Goal: Transaction & Acquisition: Register for event/course

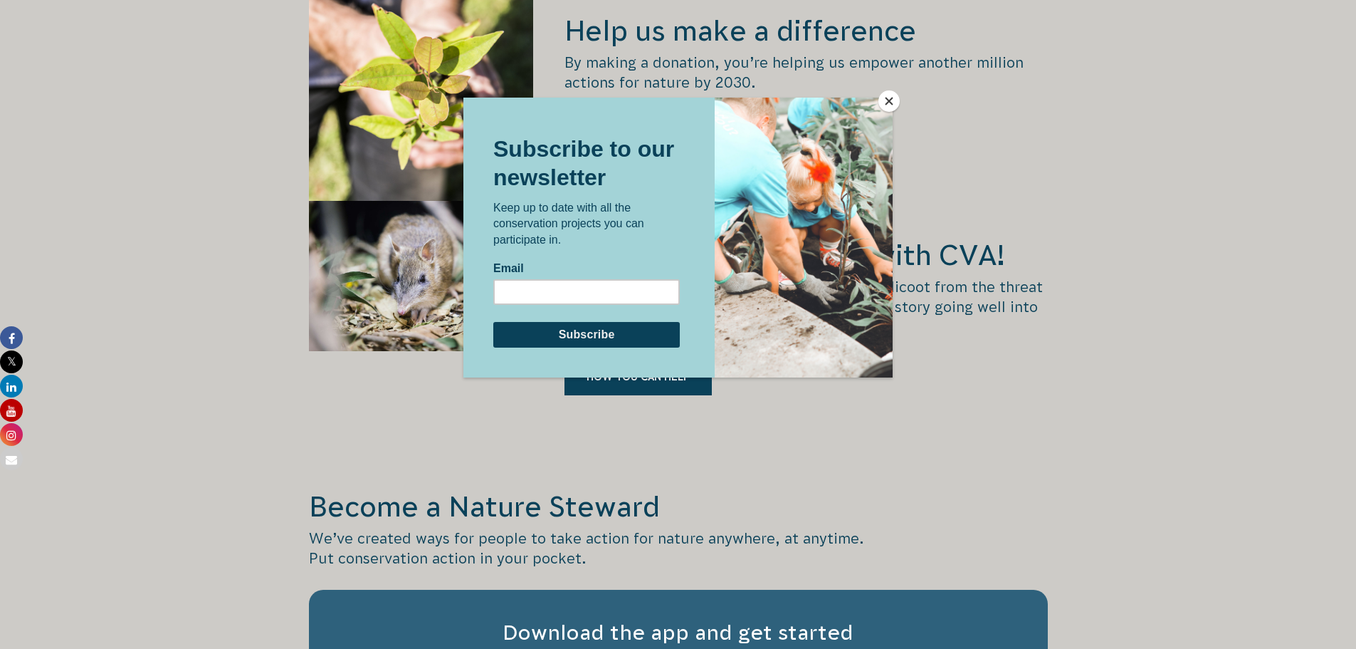
scroll to position [1994, 0]
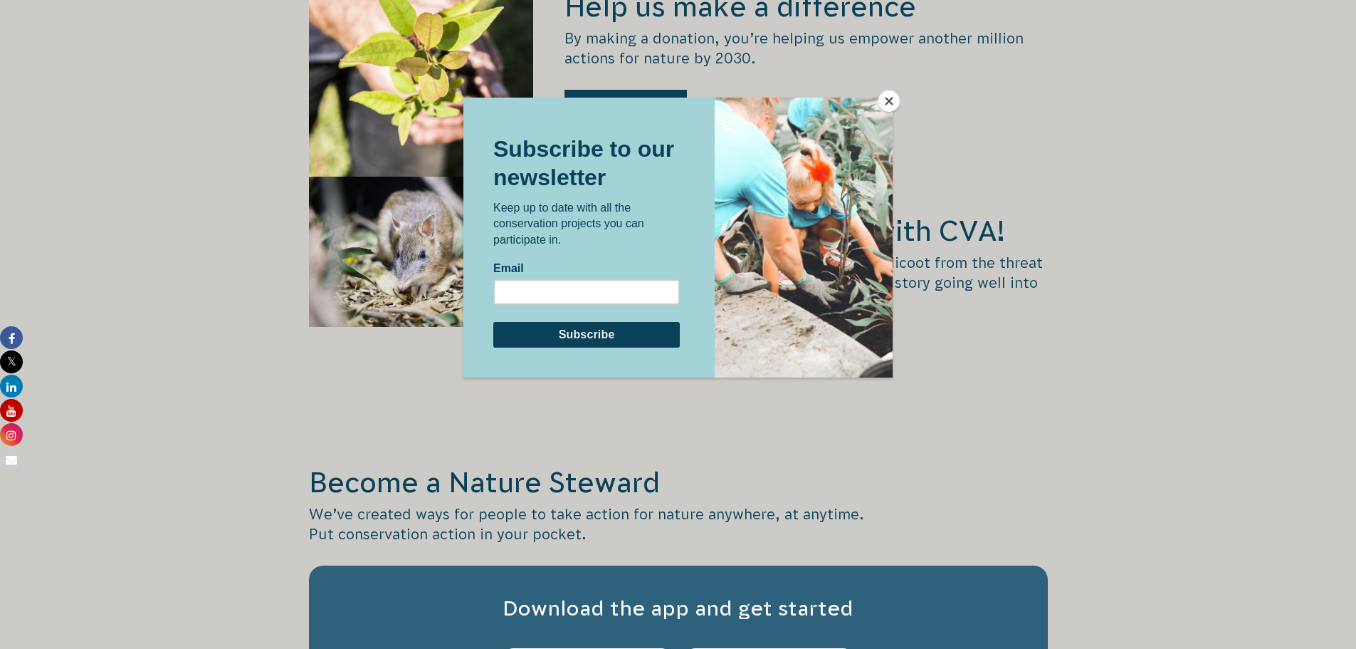
click at [889, 102] on button "Close" at bounding box center [889, 100] width 21 height 21
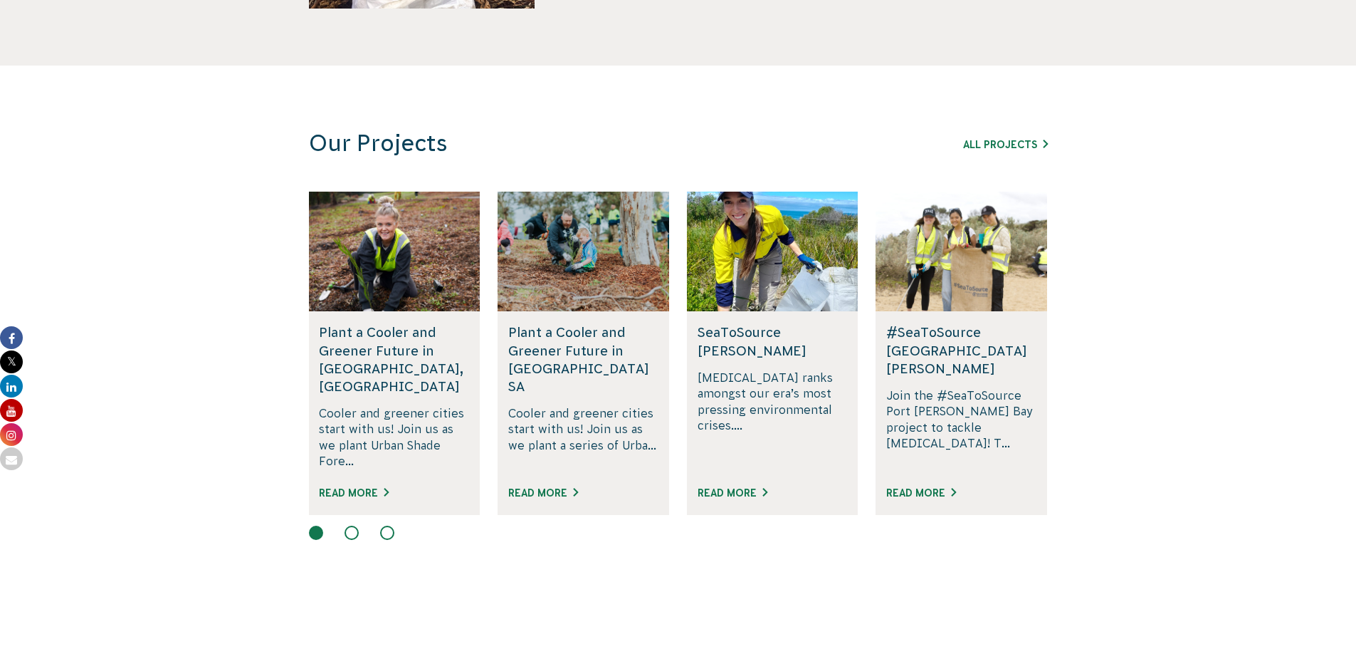
scroll to position [783, 0]
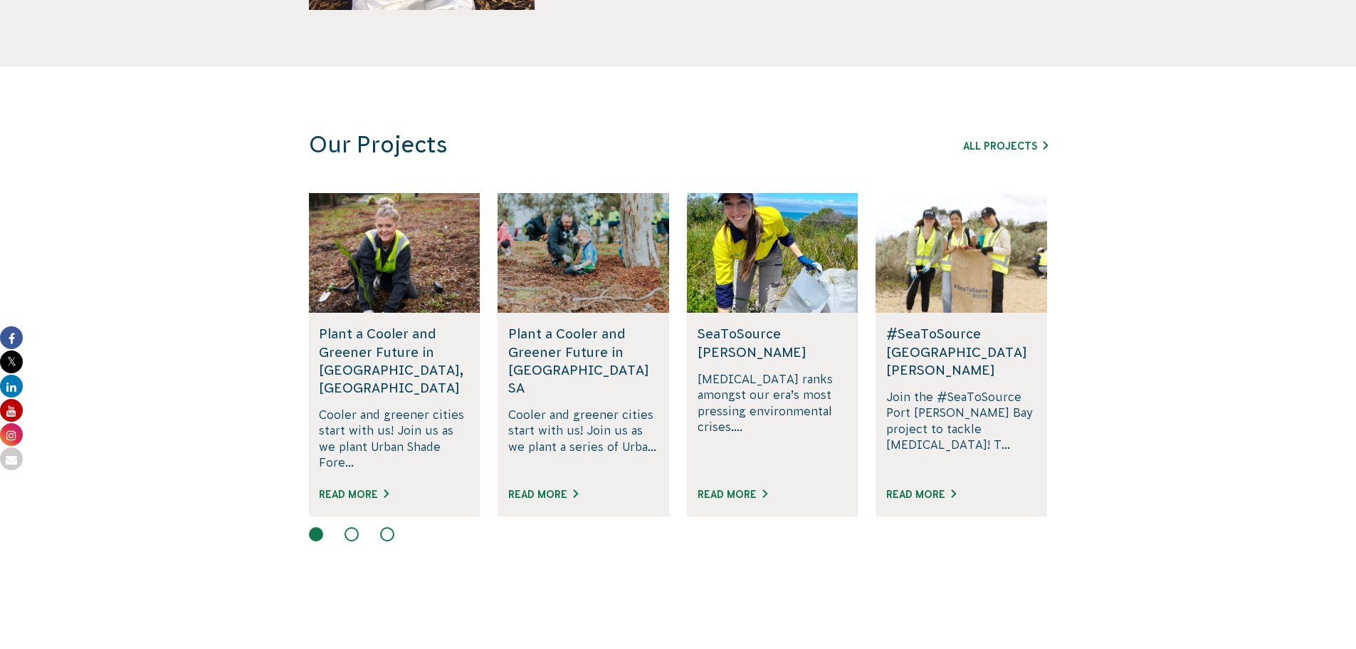
click at [354, 337] on h5 "Plant a Cooler and Greener Future in Ipswich, QLD" at bounding box center [394, 361] width 150 height 72
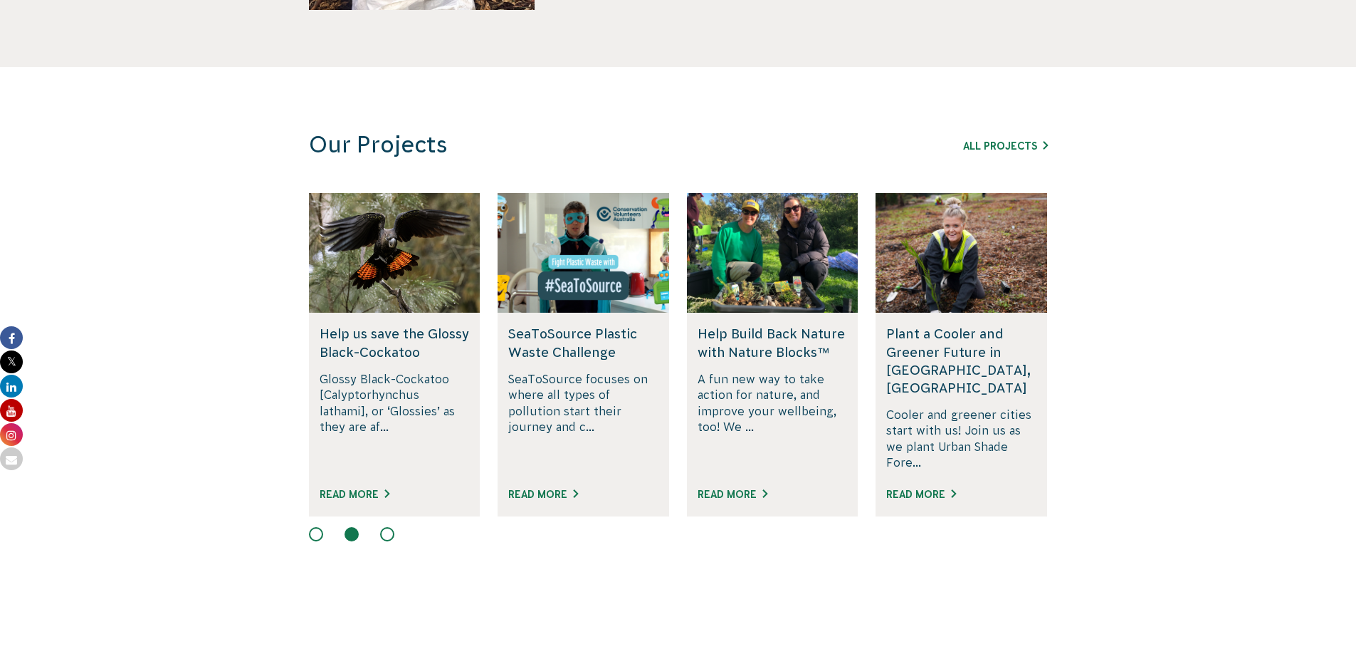
click at [322, 527] on div at bounding box center [678, 535] width 739 height 17
click at [316, 527] on button at bounding box center [316, 534] width 14 height 14
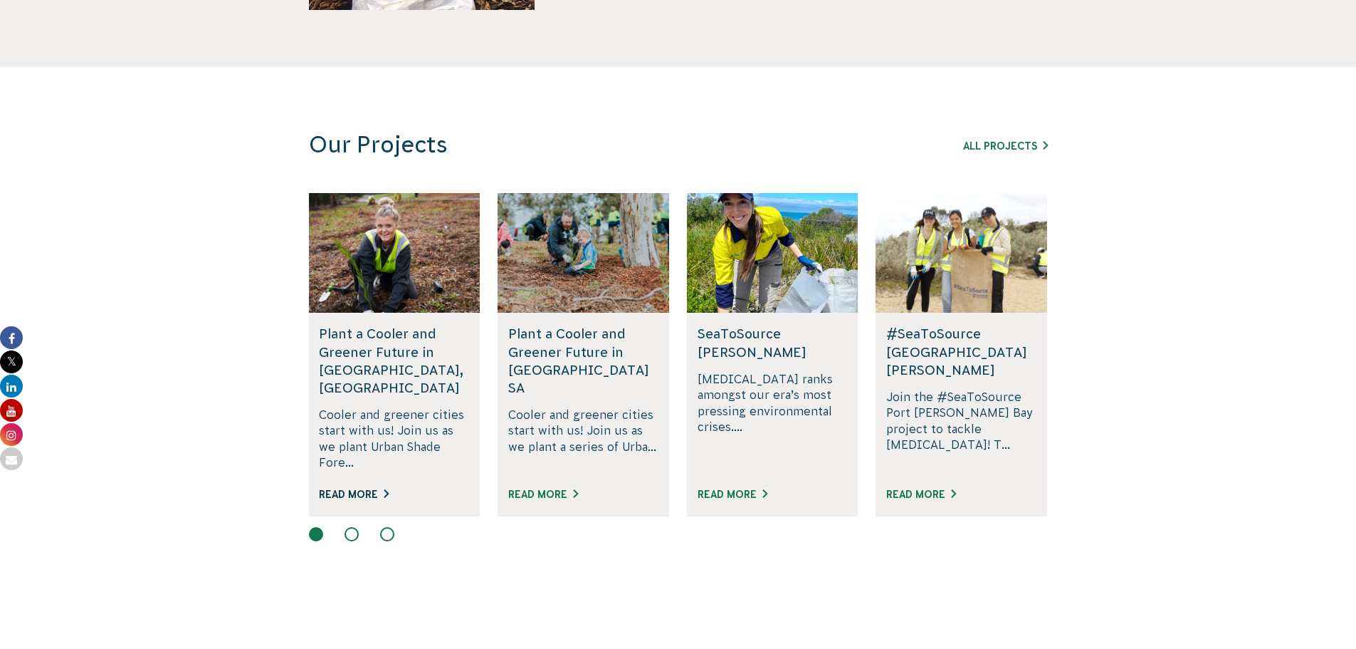
click at [368, 488] on link "Read More" at bounding box center [354, 493] width 70 height 11
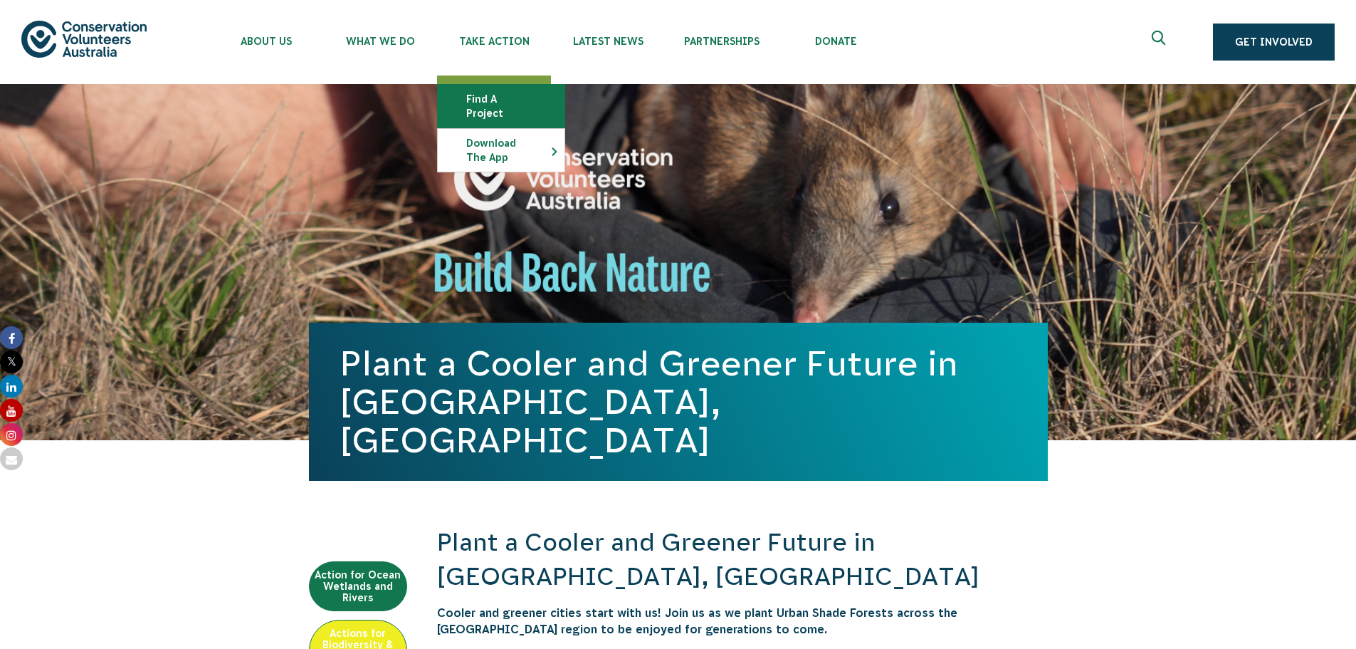
click at [482, 105] on link "Find a project" at bounding box center [501, 106] width 127 height 43
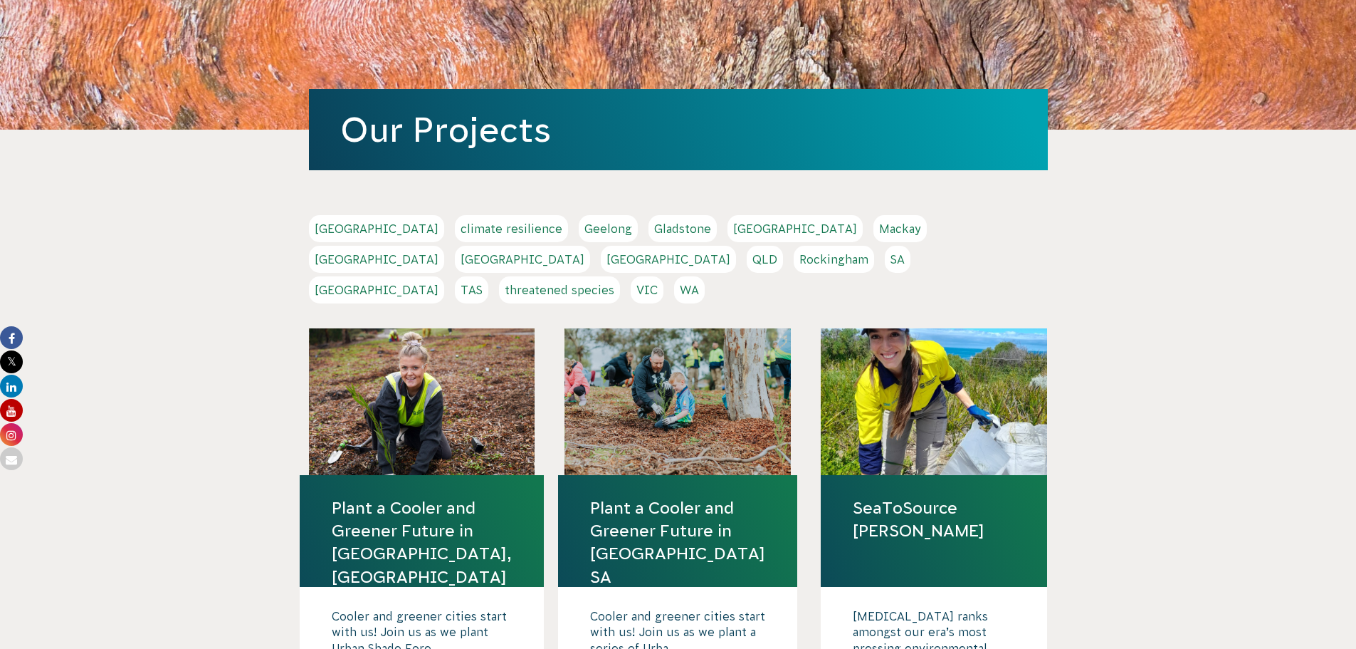
scroll to position [142, 0]
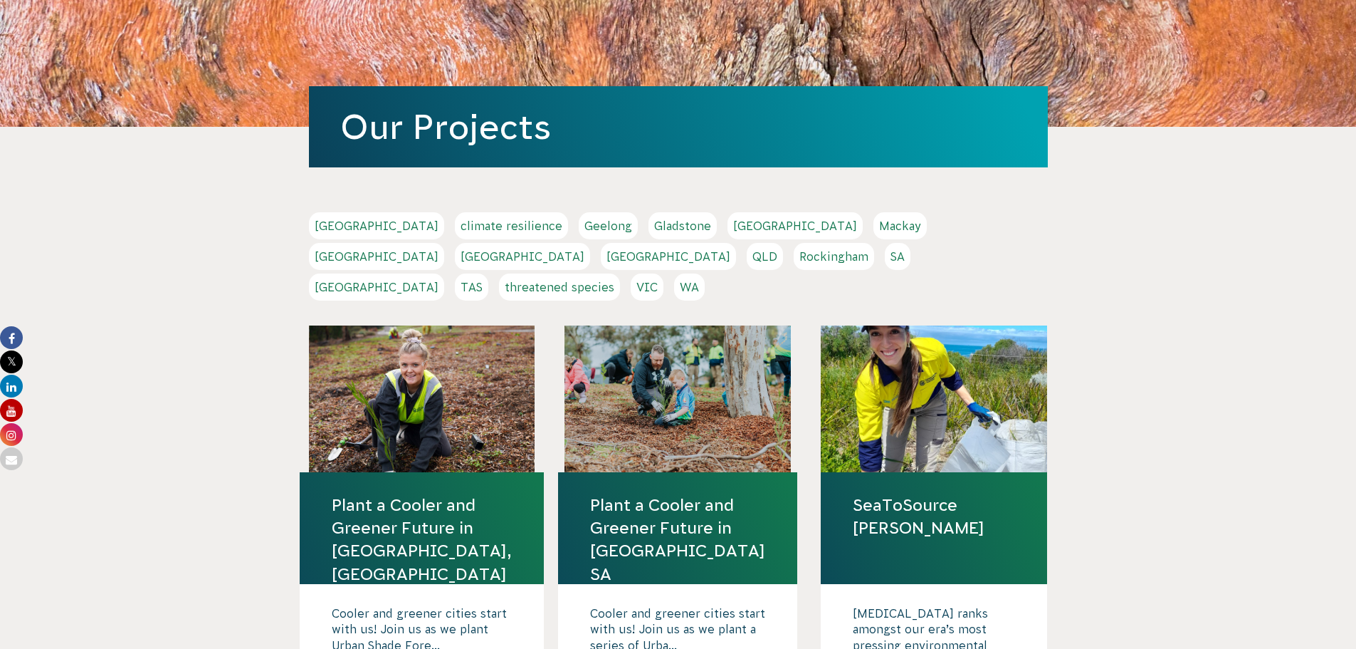
click at [664, 273] on link "VIC" at bounding box center [647, 286] width 33 height 27
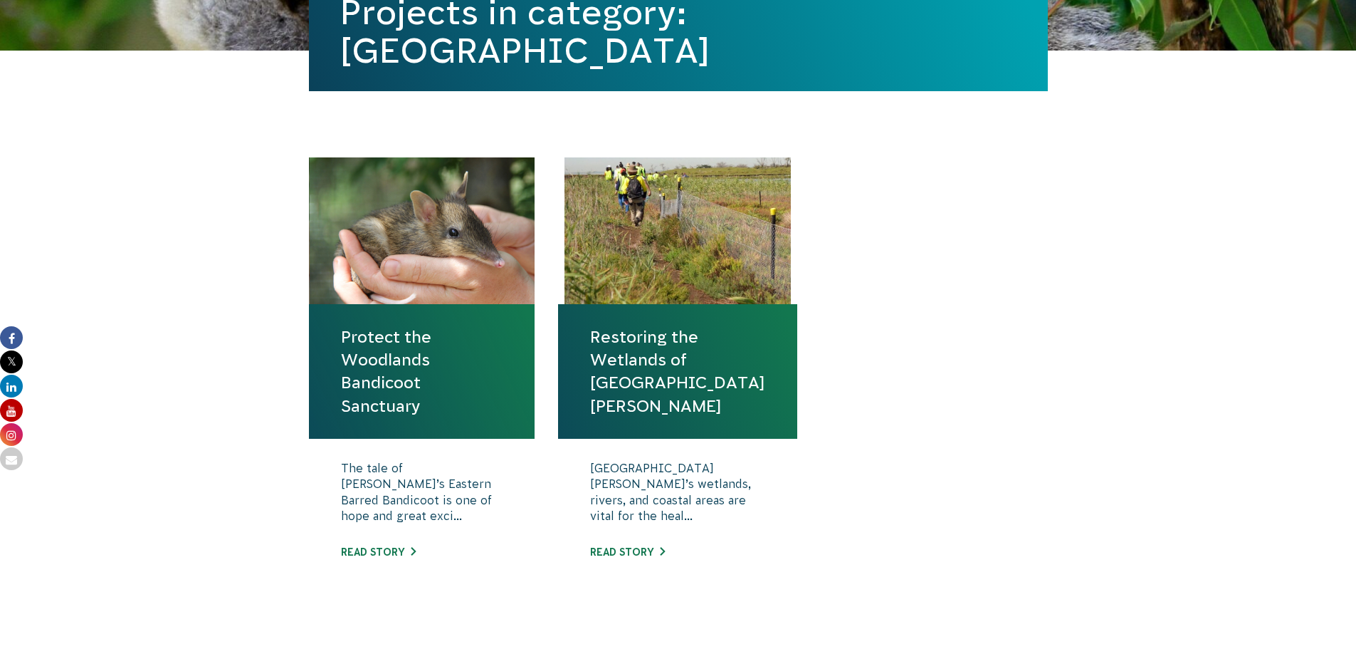
scroll to position [427, 0]
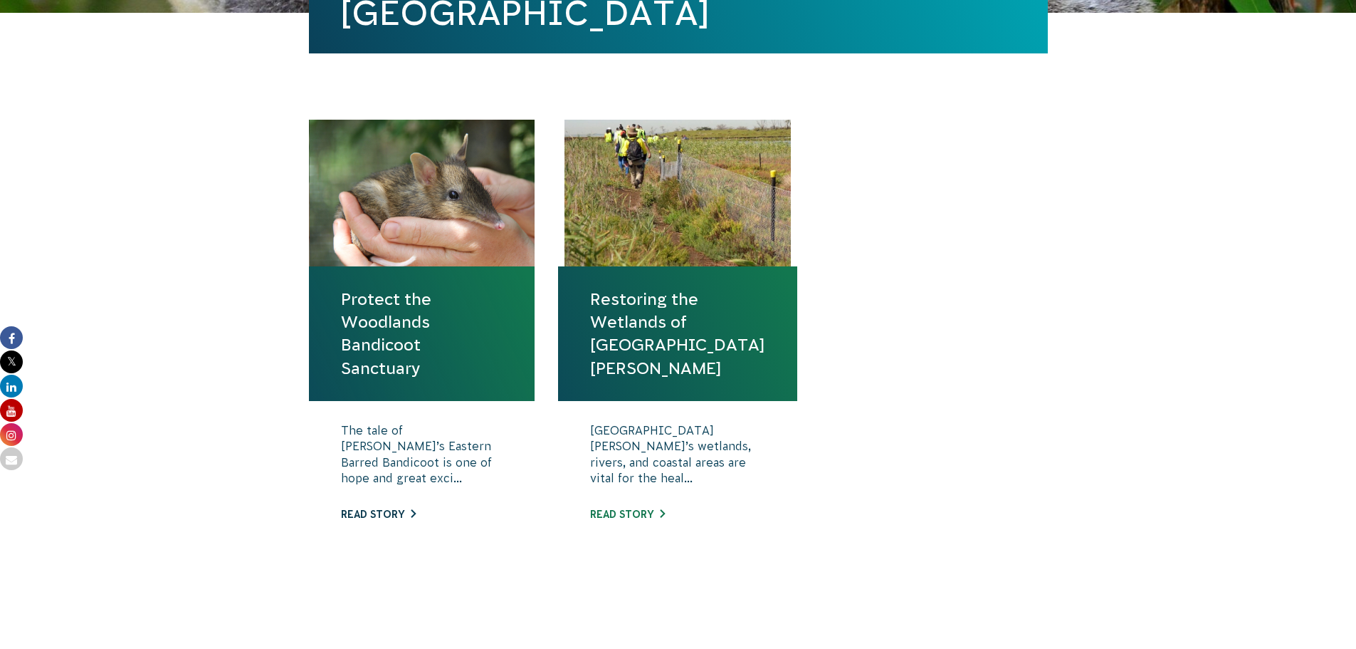
click at [387, 518] on link "Read story" at bounding box center [378, 513] width 75 height 11
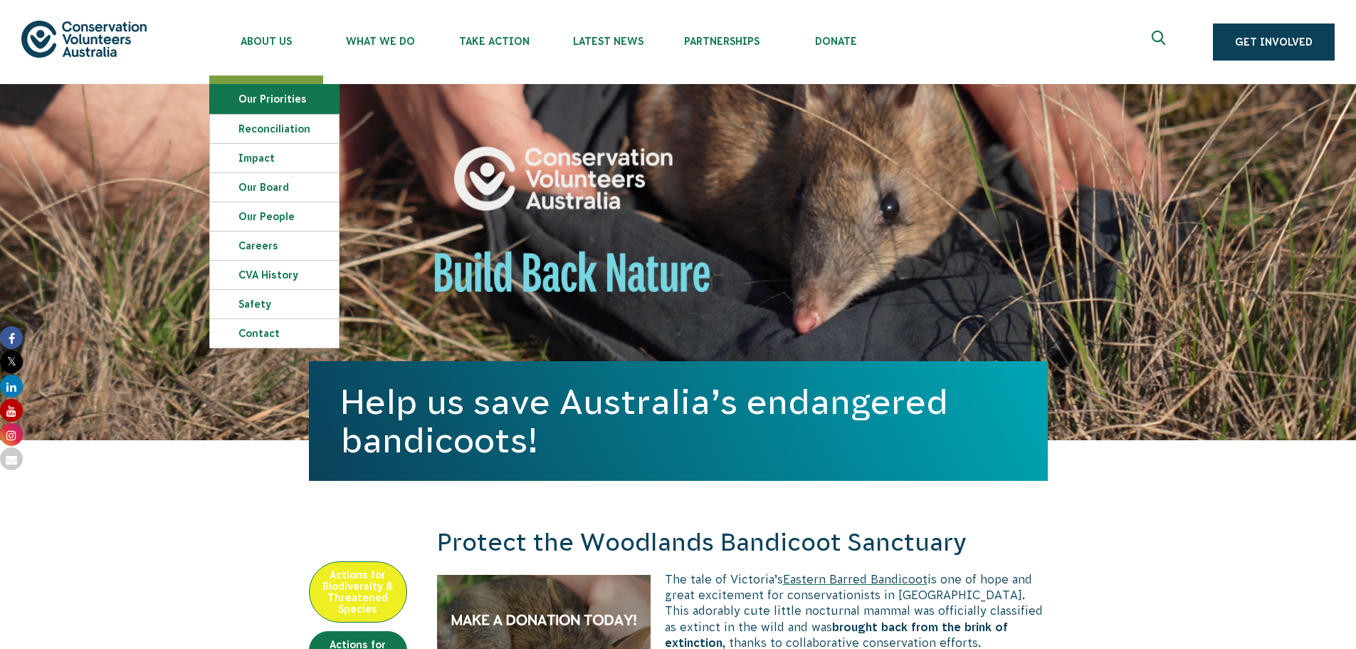
click at [271, 95] on link "Our Priorities" at bounding box center [274, 99] width 129 height 28
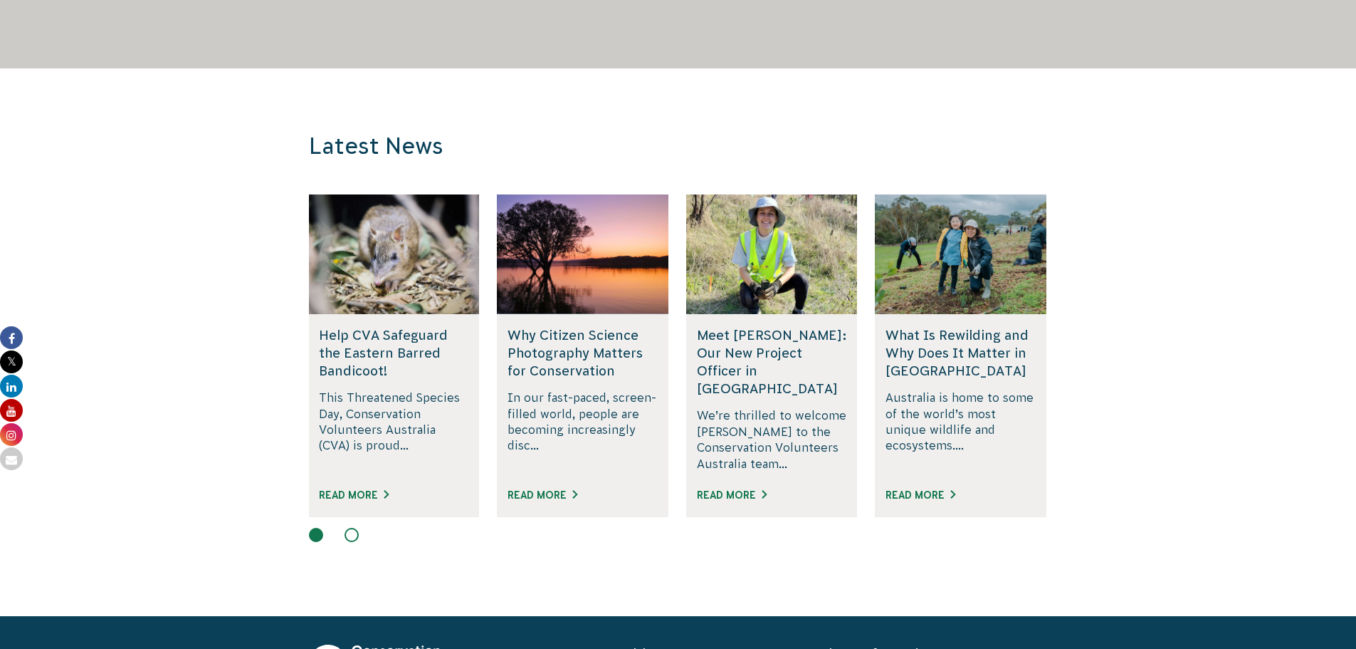
scroll to position [3489, 0]
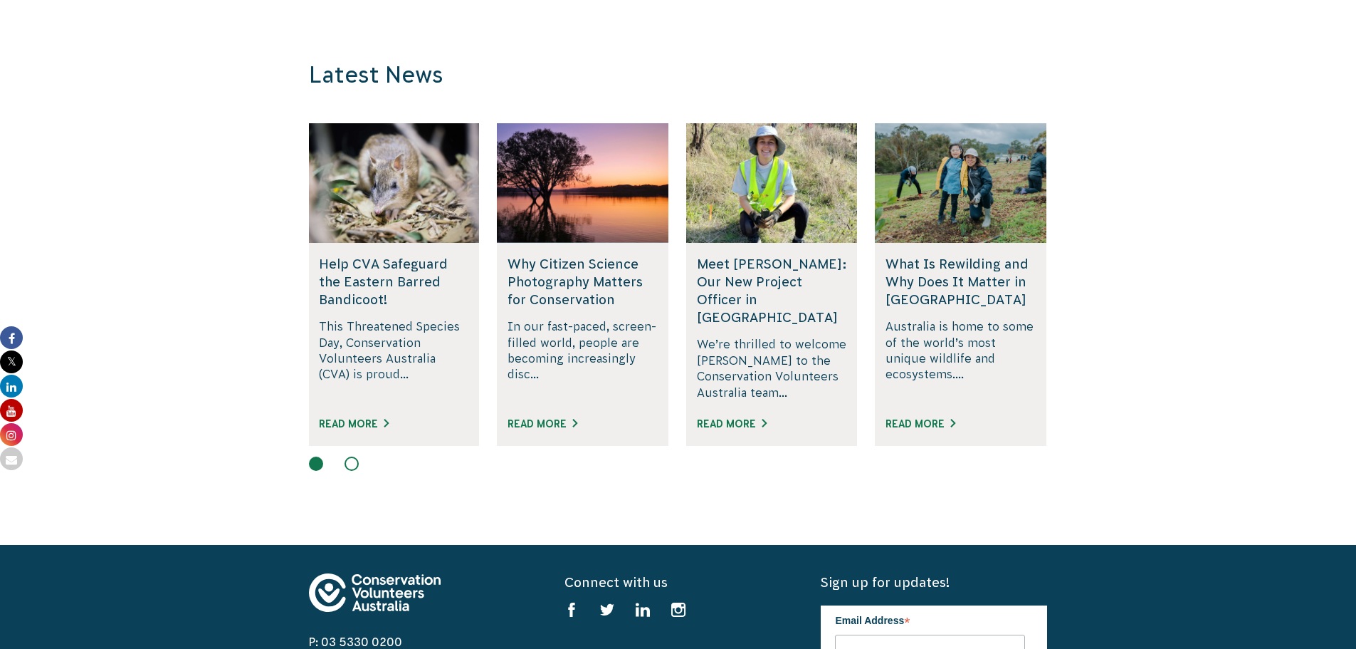
click at [357, 468] on button at bounding box center [352, 463] width 14 height 14
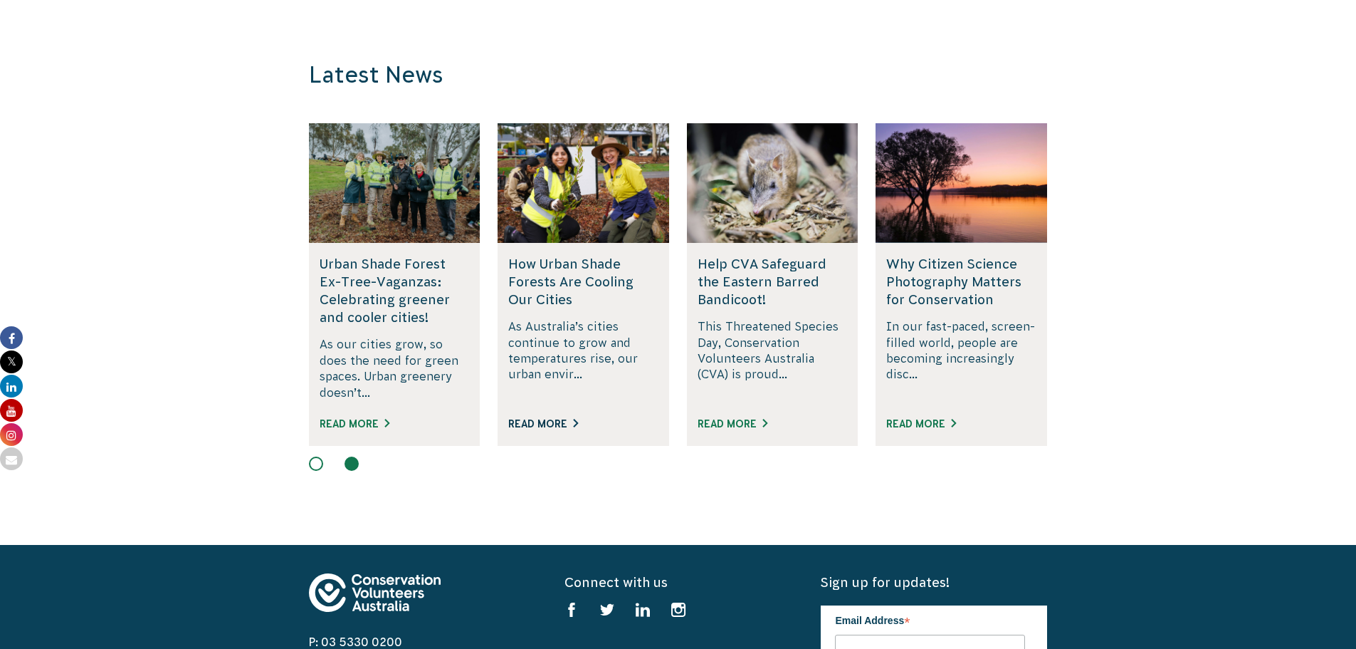
click at [545, 424] on div "Meet Rosie Newman: Our New Project Officer in South Australia We’re thrilled to…" at bounding box center [1255, 284] width 2649 height 323
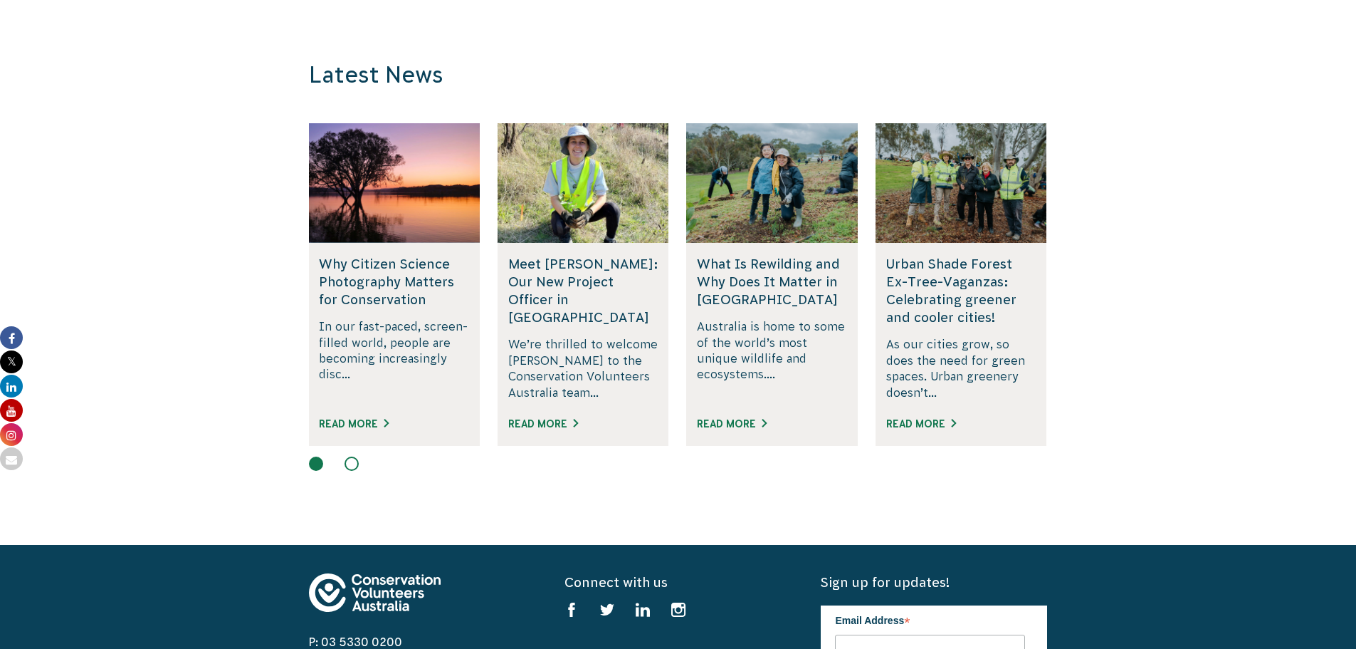
click at [458, 417] on div "Read More" at bounding box center [394, 429] width 150 height 31
click at [356, 464] on button at bounding box center [352, 463] width 14 height 14
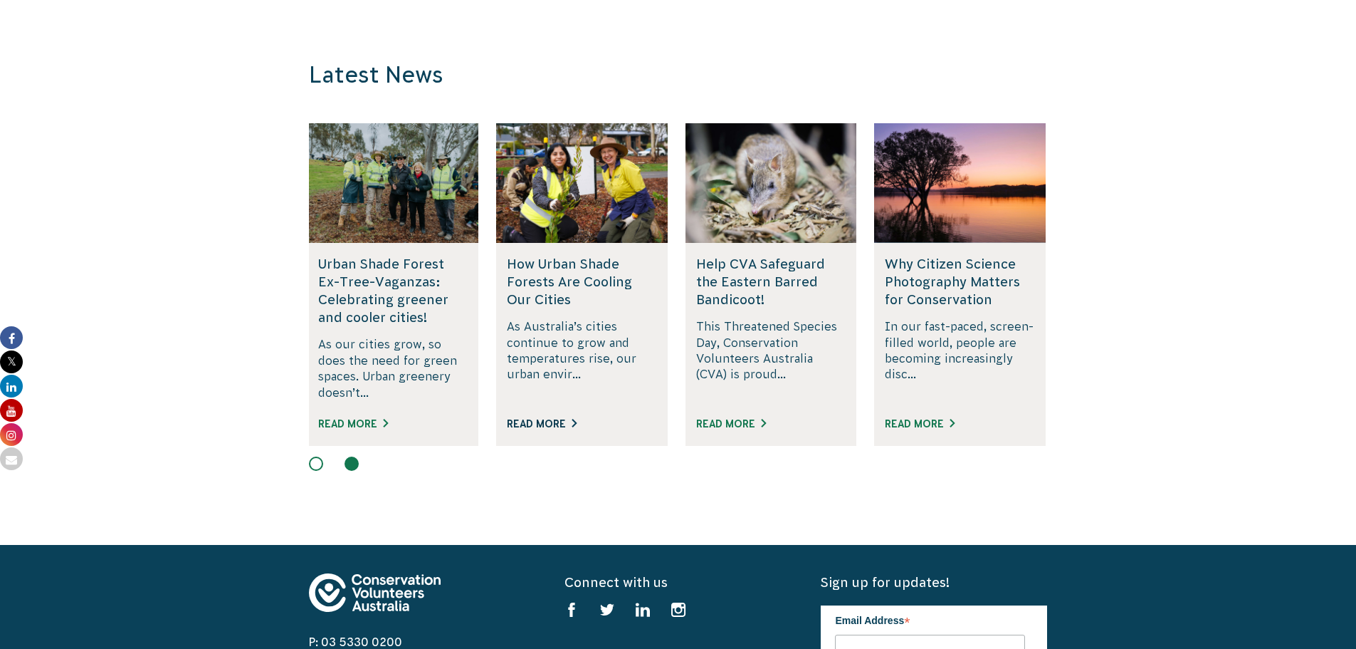
click at [553, 421] on link "Read More" at bounding box center [542, 423] width 70 height 11
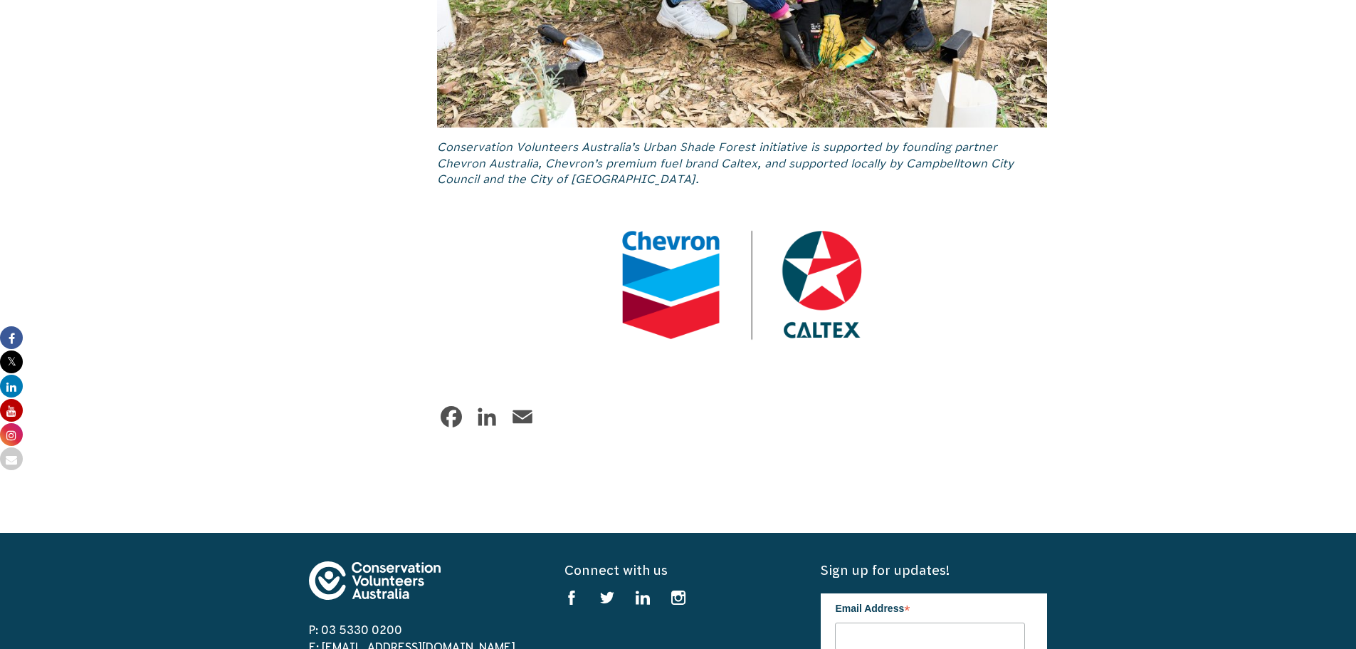
scroll to position [7900, 0]
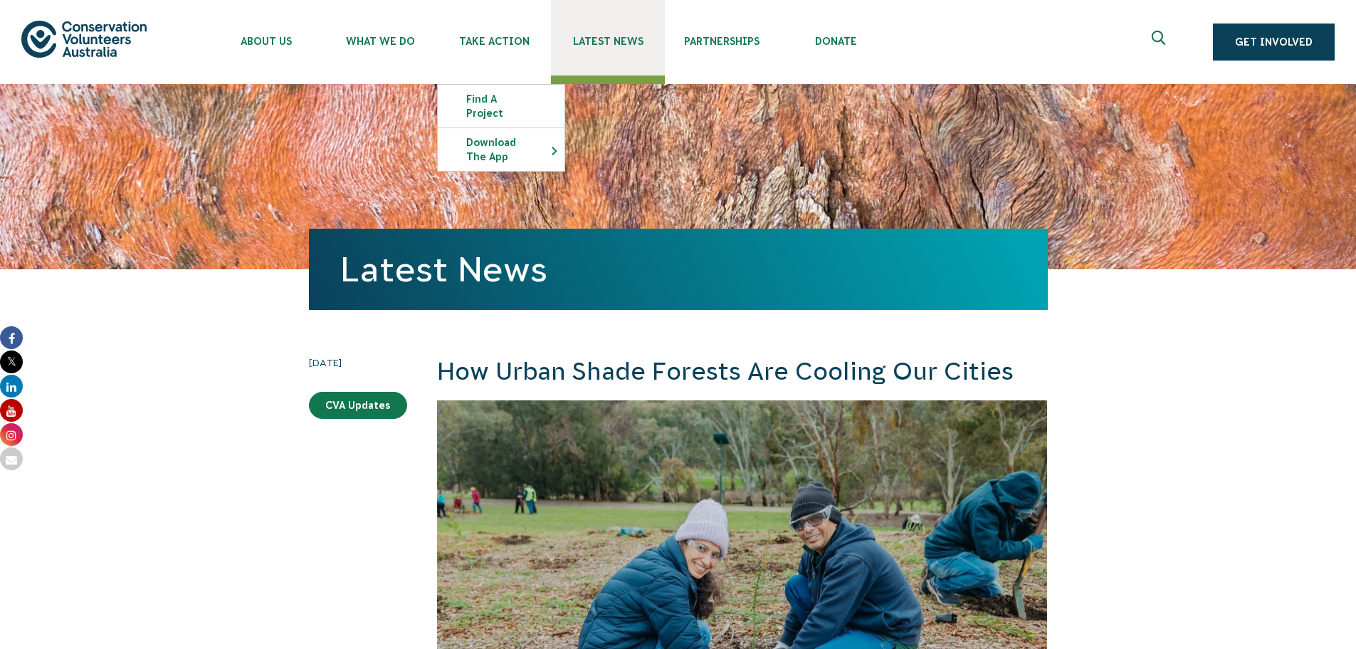
click at [599, 38] on span "Latest News" at bounding box center [608, 41] width 114 height 11
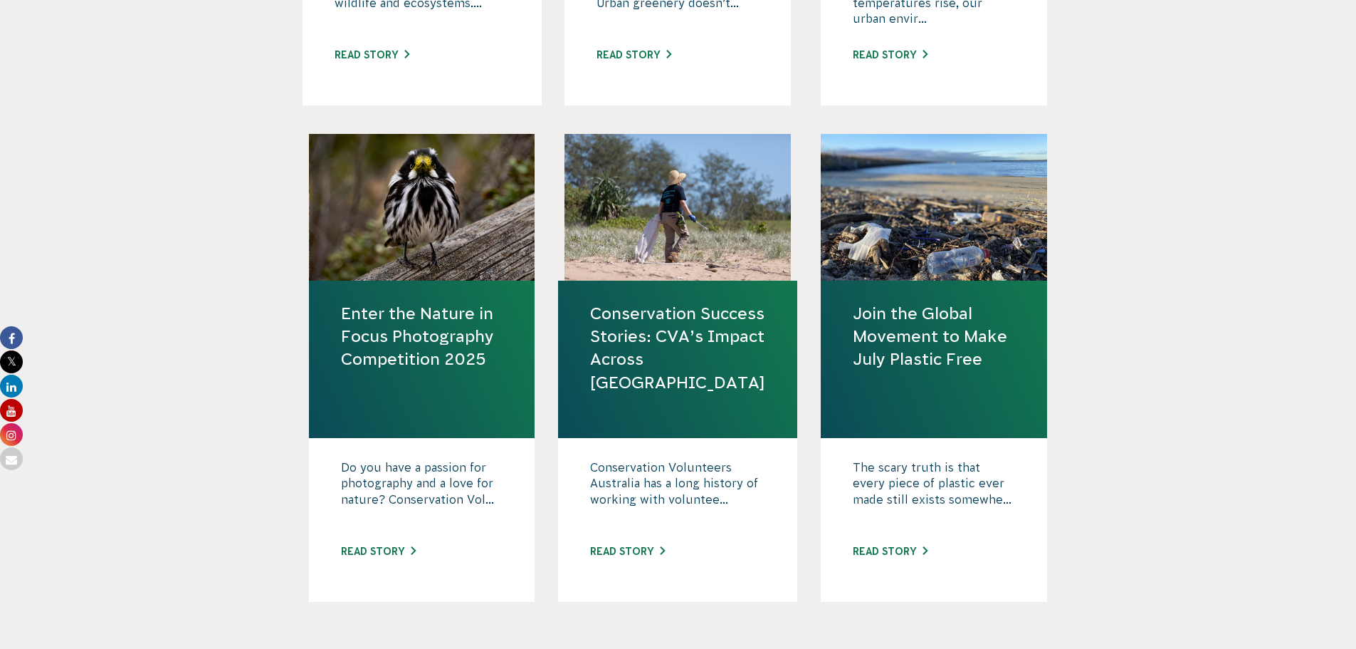
scroll to position [1495, 0]
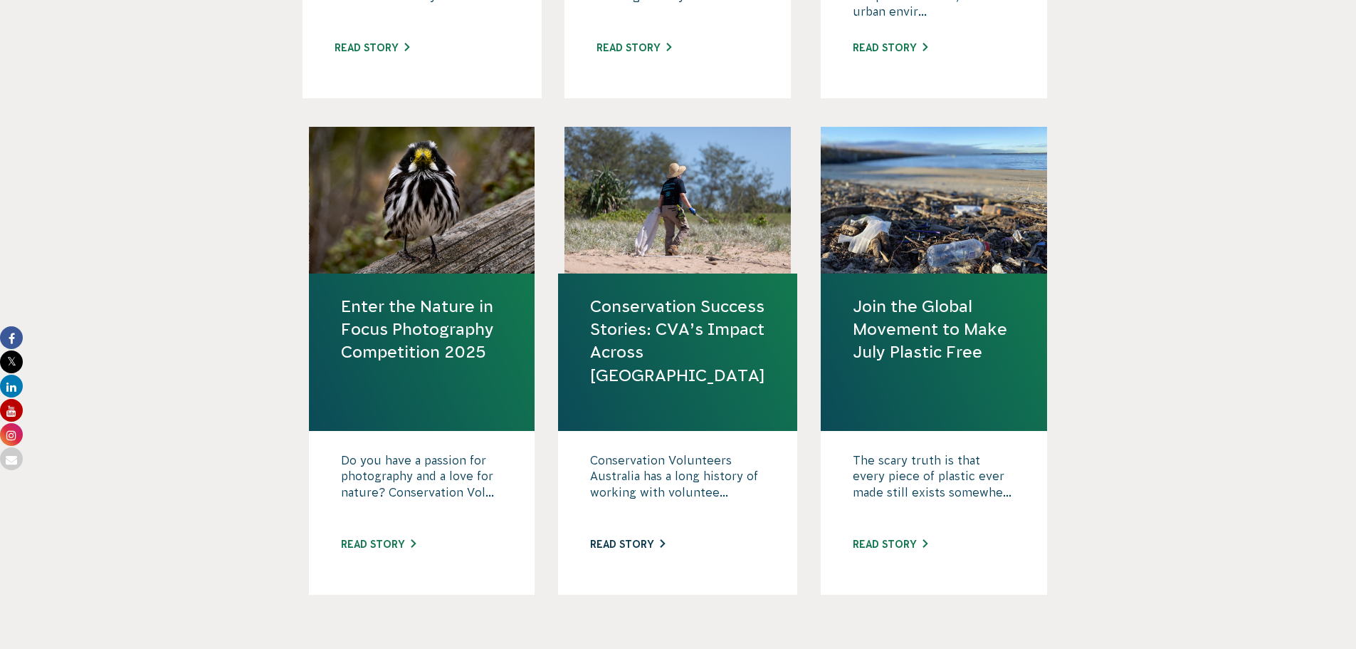
click at [629, 543] on link "Read story" at bounding box center [627, 543] width 75 height 11
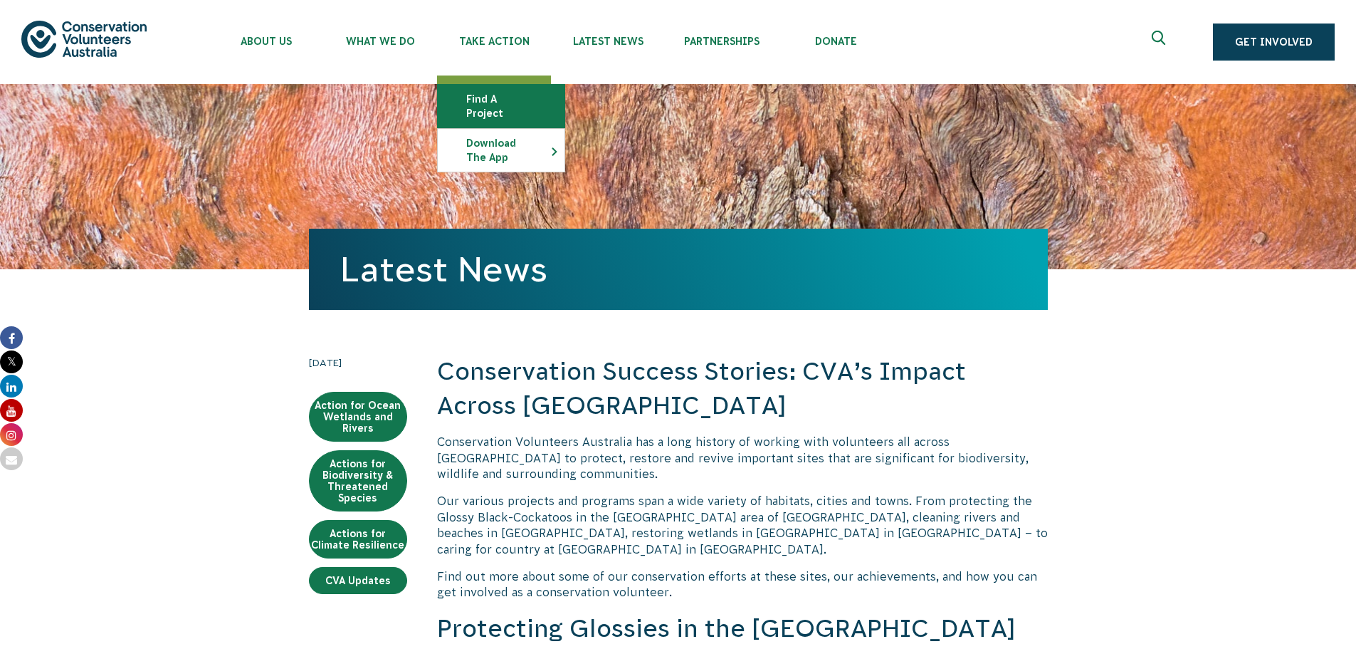
click at [476, 98] on link "Find a project" at bounding box center [501, 106] width 127 height 43
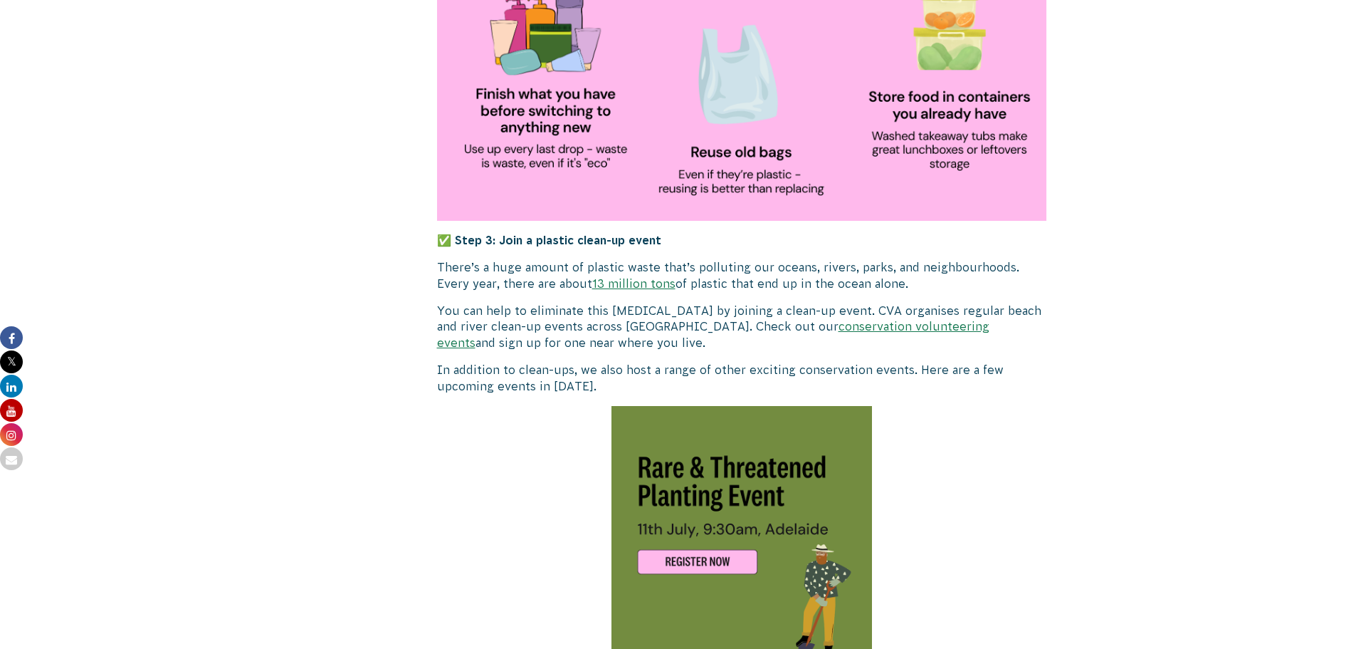
scroll to position [1870, 0]
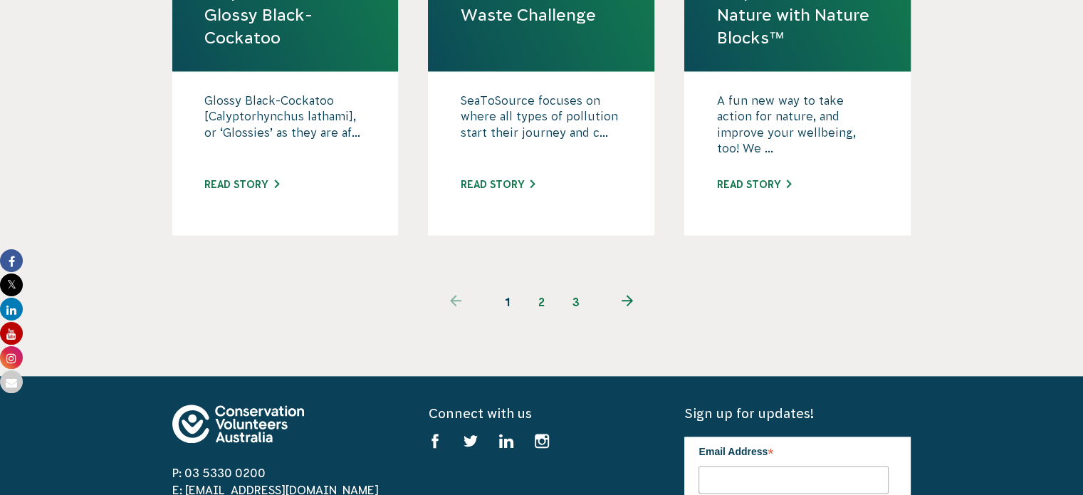
scroll to position [1566, 0]
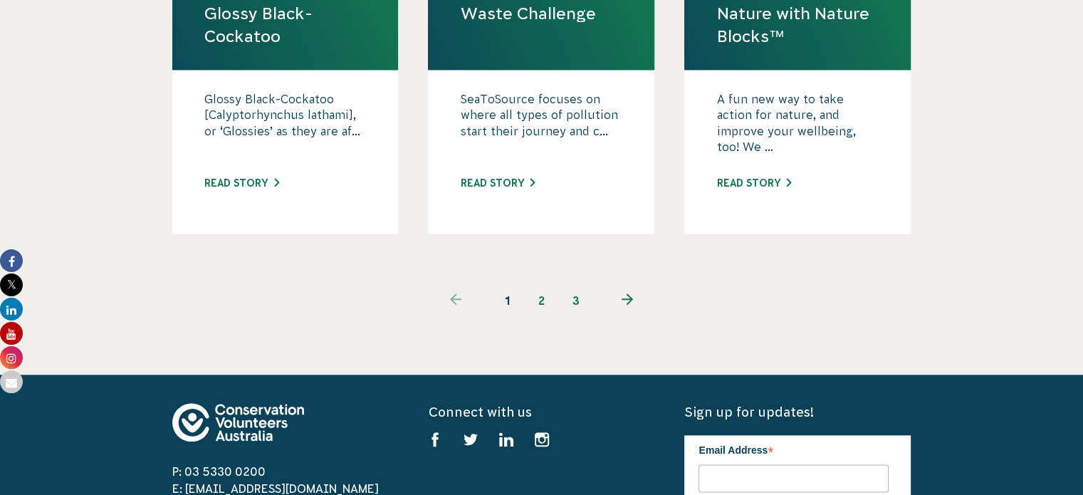
click at [541, 283] on link "2" at bounding box center [542, 300] width 34 height 34
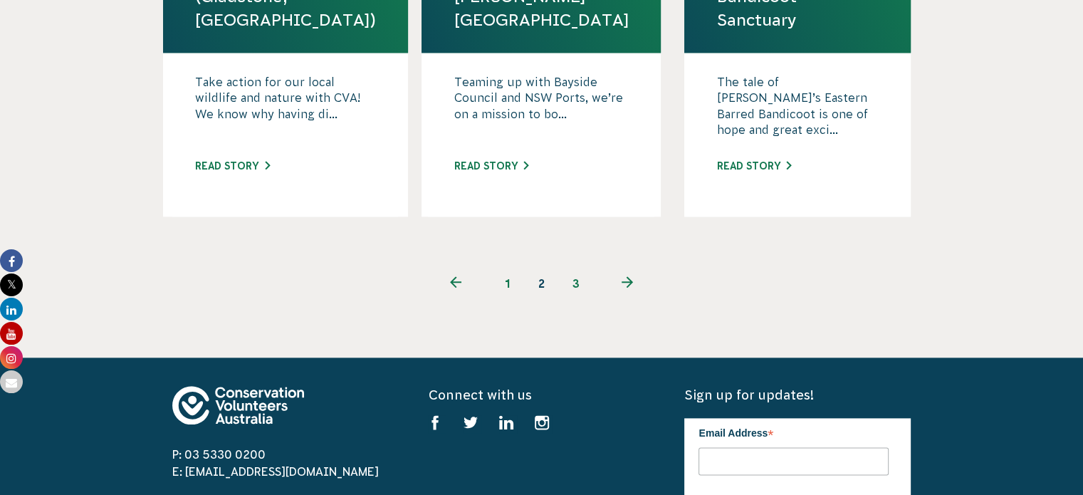
scroll to position [1709, 0]
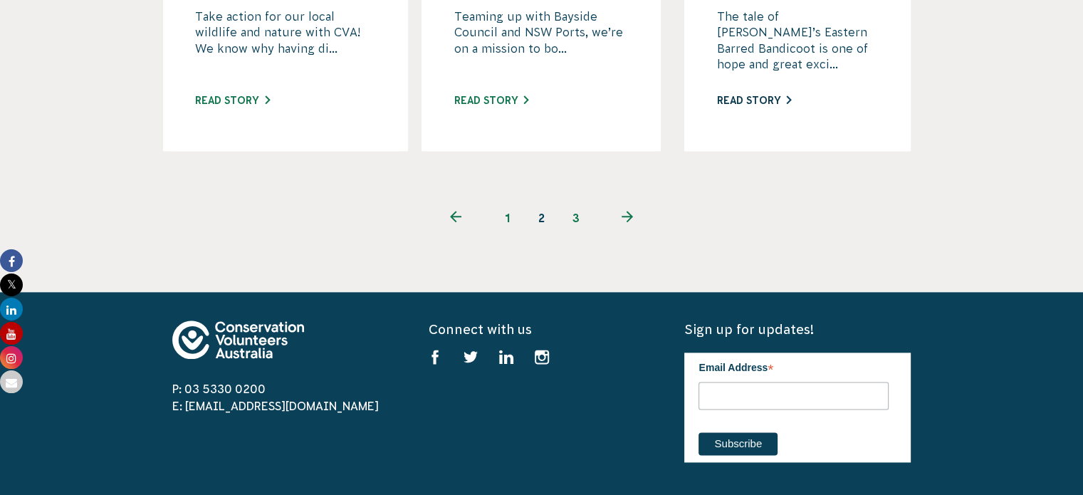
click at [769, 95] on link "Read story" at bounding box center [753, 100] width 75 height 11
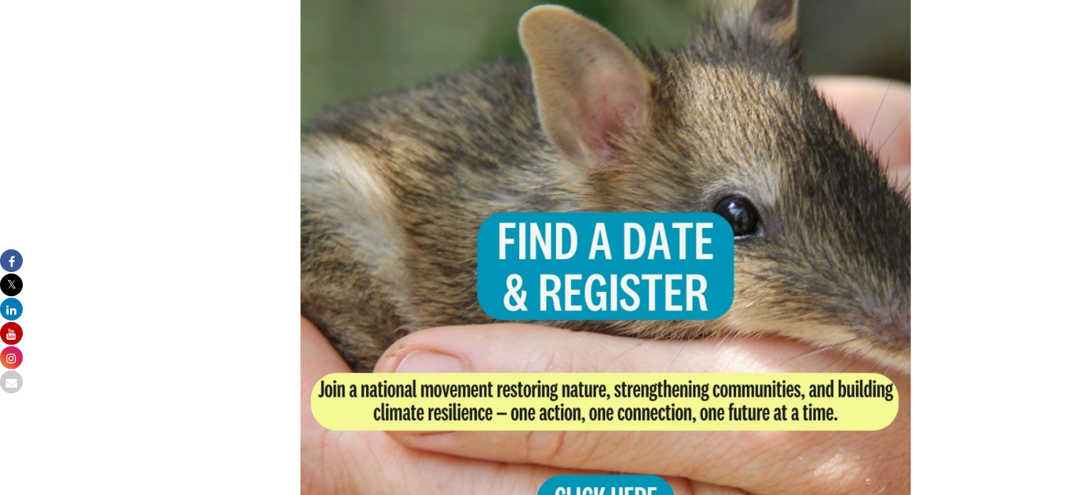
scroll to position [2848, 0]
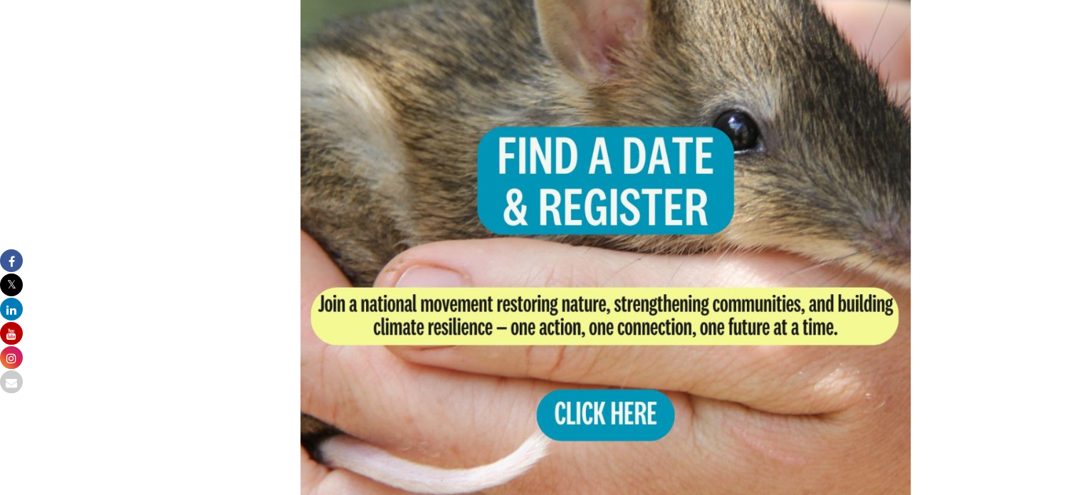
click at [765, 328] on img at bounding box center [605, 218] width 611 height 611
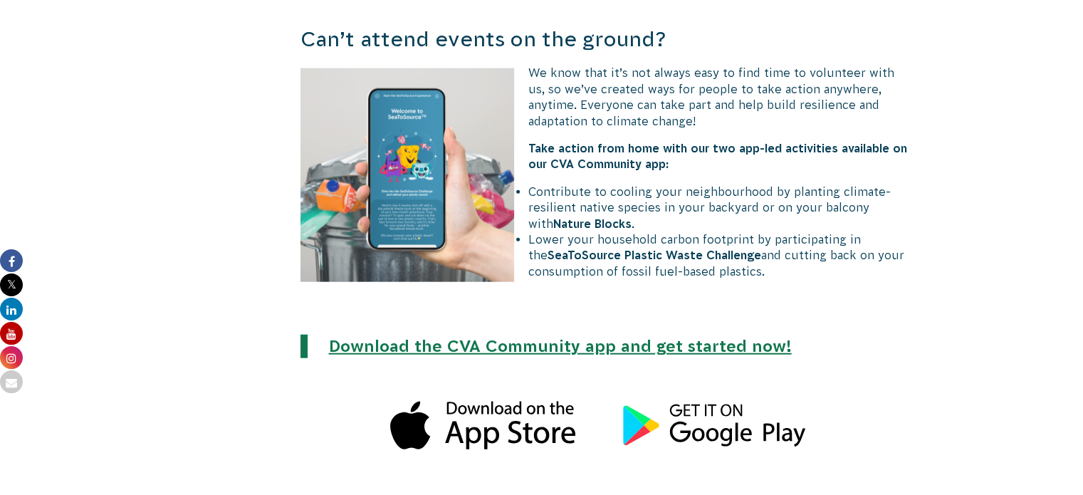
scroll to position [3418, 0]
